Goal: Task Accomplishment & Management: Complete application form

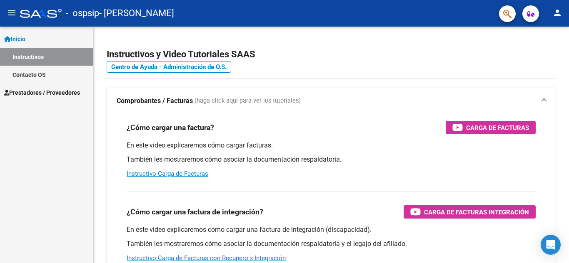
click at [48, 88] on span "Prestadores / Proveedores" at bounding box center [42, 92] width 76 height 9
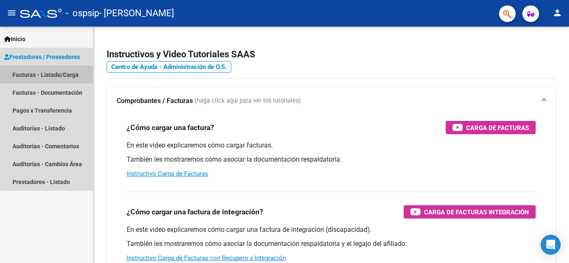
click at [68, 77] on link "Facturas - Listado/Carga" at bounding box center [46, 75] width 93 height 18
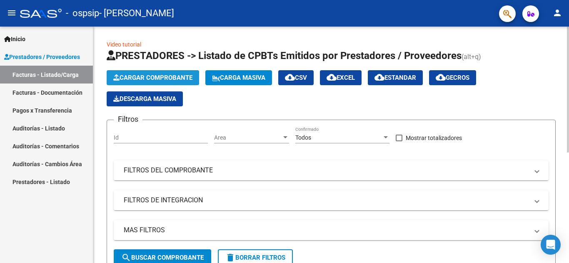
click at [147, 75] on span "Cargar Comprobante" at bounding box center [152, 77] width 79 height 7
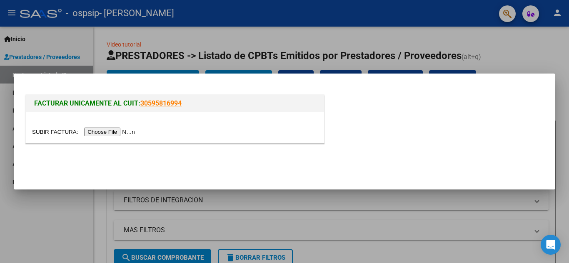
click at [123, 135] on input "file" at bounding box center [84, 132] width 105 height 9
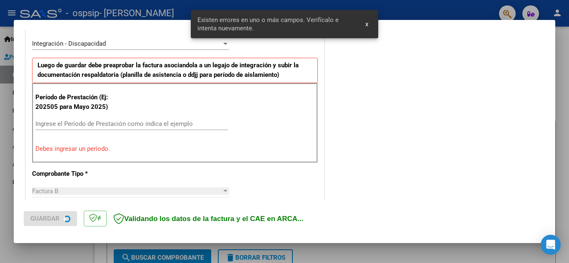
scroll to position [204, 0]
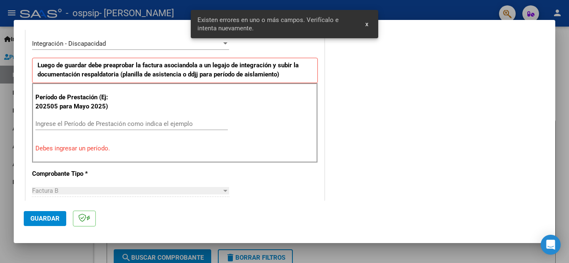
click at [127, 123] on input "Ingrese el Período de Prestación como indica el ejemplo" at bounding box center [131, 123] width 192 height 7
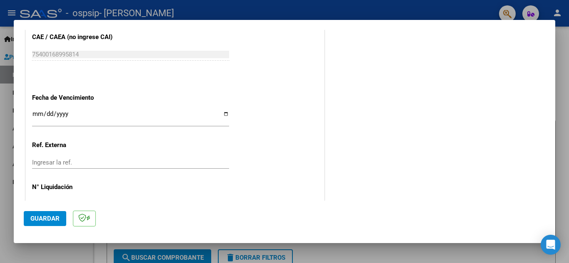
scroll to position [537, 0]
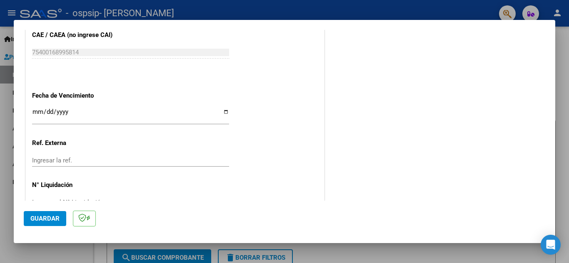
type input "202509"
click at [224, 111] on input "Ingresar la fecha" at bounding box center [130, 115] width 197 height 13
type input "[DATE]"
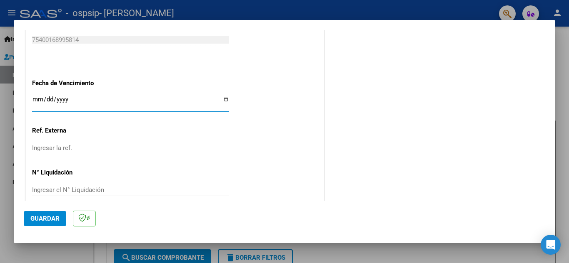
scroll to position [561, 0]
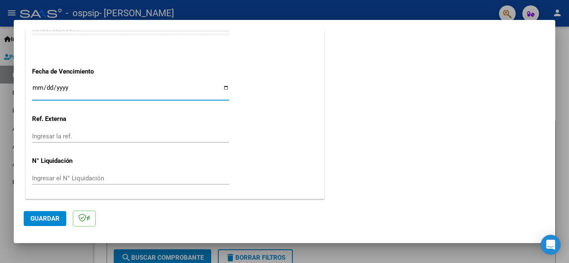
click at [40, 217] on span "Guardar" at bounding box center [44, 218] width 29 height 7
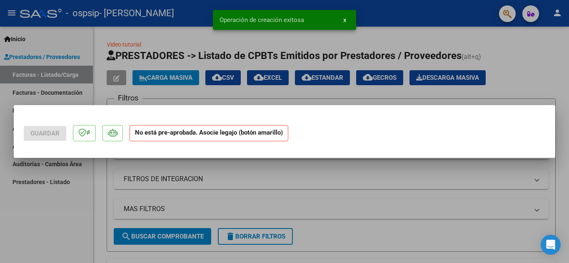
scroll to position [0, 0]
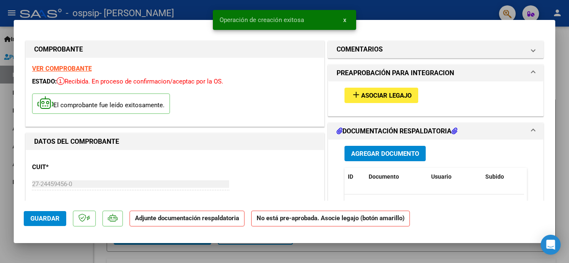
click at [370, 94] on span "Asociar Legajo" at bounding box center [386, 95] width 50 height 7
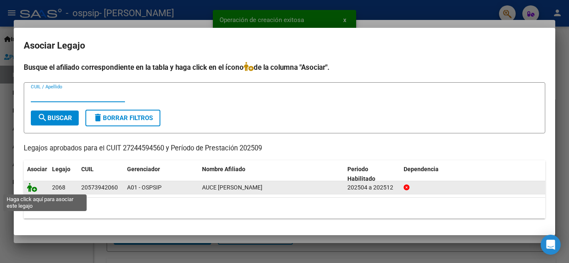
click at [33, 188] on icon at bounding box center [32, 187] width 10 height 9
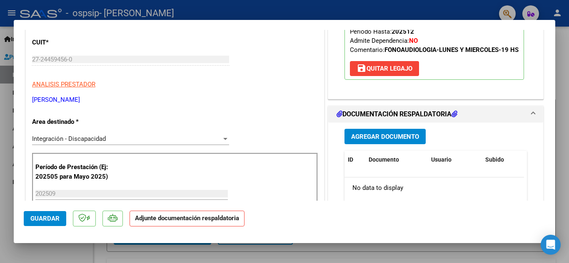
scroll to position [208, 0]
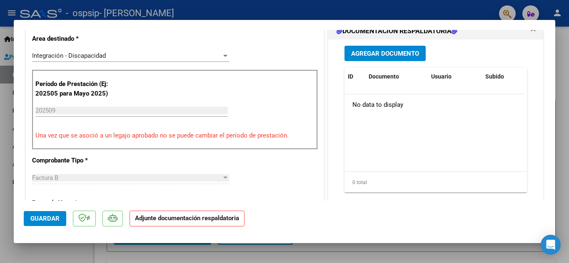
click at [387, 57] on span "Agregar Documento" at bounding box center [385, 53] width 68 height 7
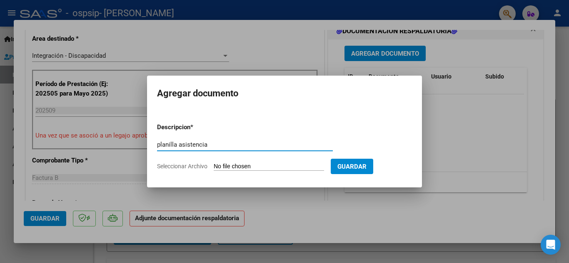
type input "planilla asistencia"
click at [255, 167] on input "Seleccionar Archivo" at bounding box center [269, 167] width 110 height 8
type input "C:\fakepath\AUCE MILO PLANILLA SEPTIEMBRE.pdf"
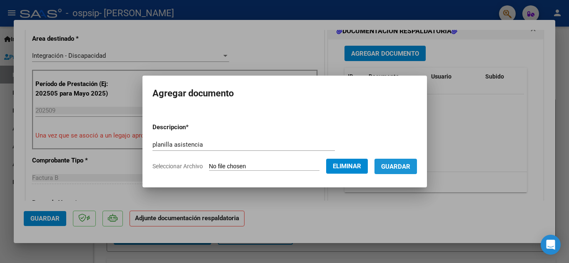
click at [402, 168] on span "Guardar" at bounding box center [395, 166] width 29 height 7
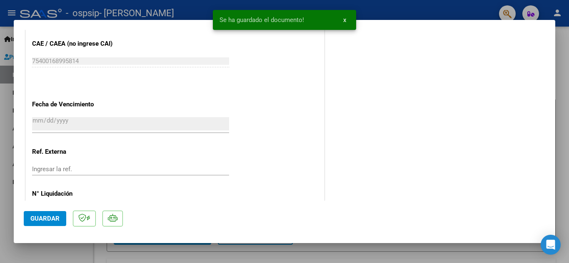
scroll to position [574, 0]
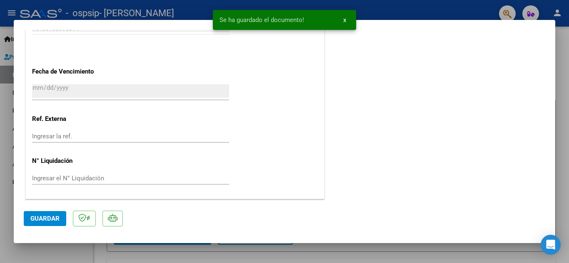
click at [45, 219] on span "Guardar" at bounding box center [44, 218] width 29 height 7
click at [344, 19] on span "x" at bounding box center [344, 19] width 3 height 7
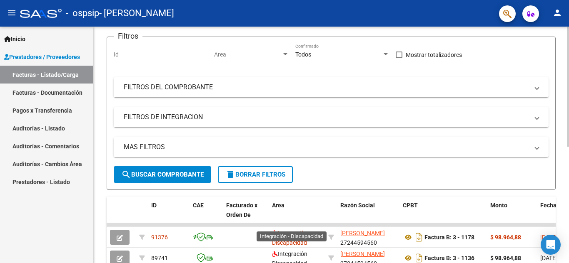
scroll to position [166, 0]
